Goal: Navigation & Orientation: Find specific page/section

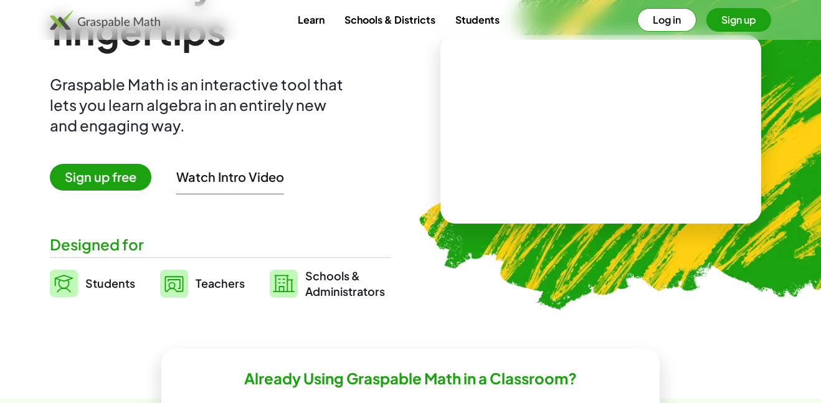
scroll to position [168, 0]
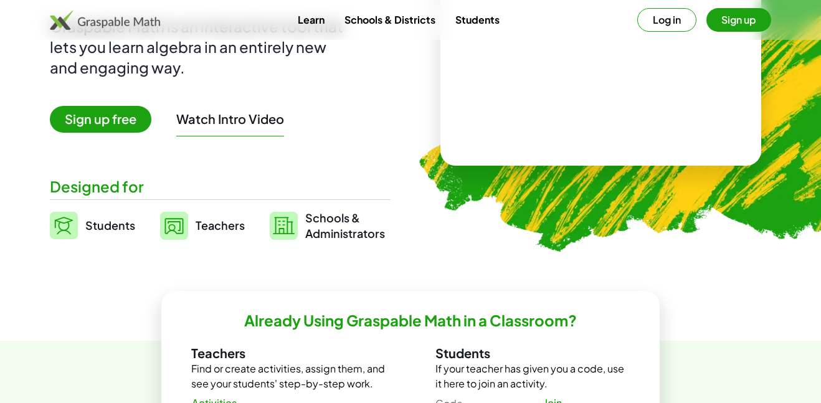
click at [85, 233] on link "Students" at bounding box center [92, 225] width 85 height 31
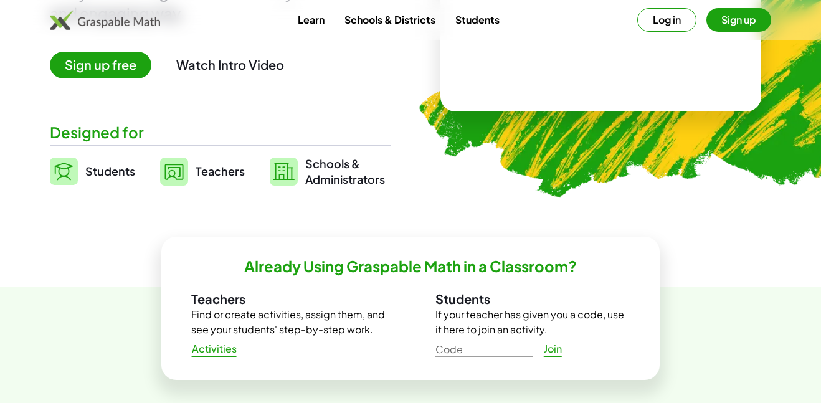
scroll to position [226, 0]
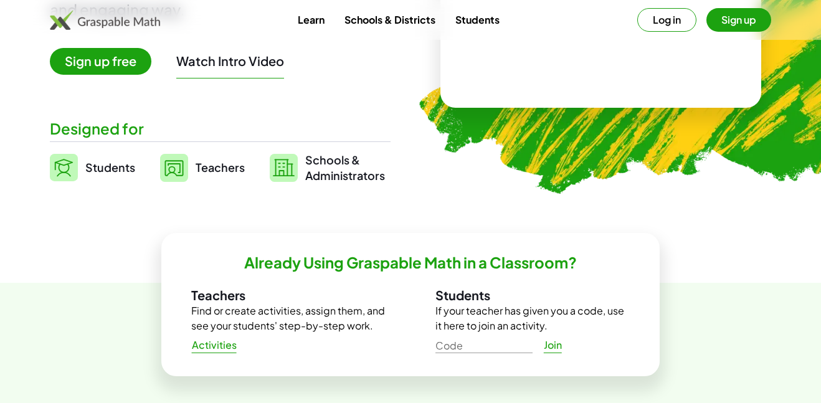
click at [99, 165] on span "Students" at bounding box center [110, 167] width 50 height 14
